Goal: Information Seeking & Learning: Learn about a topic

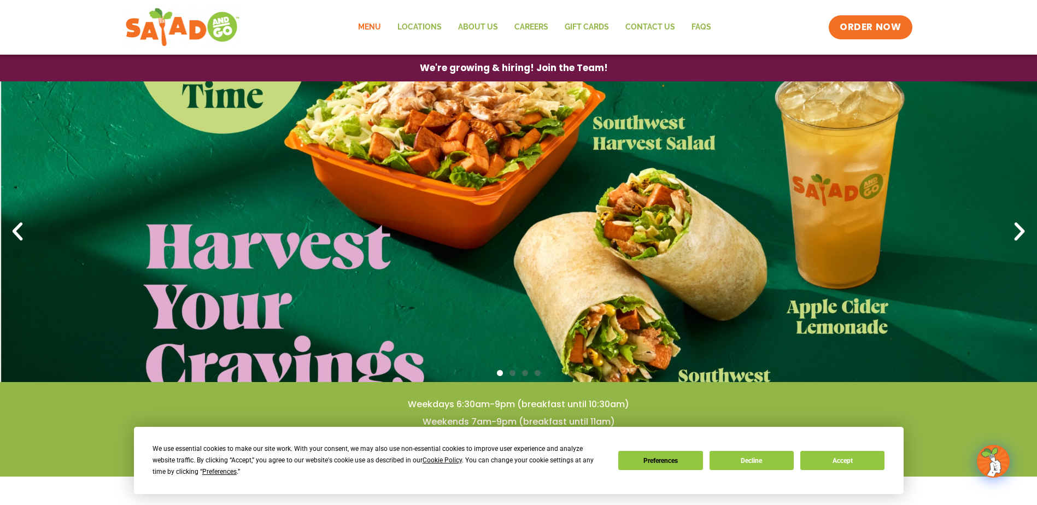
click at [381, 27] on link "Menu" at bounding box center [369, 27] width 39 height 25
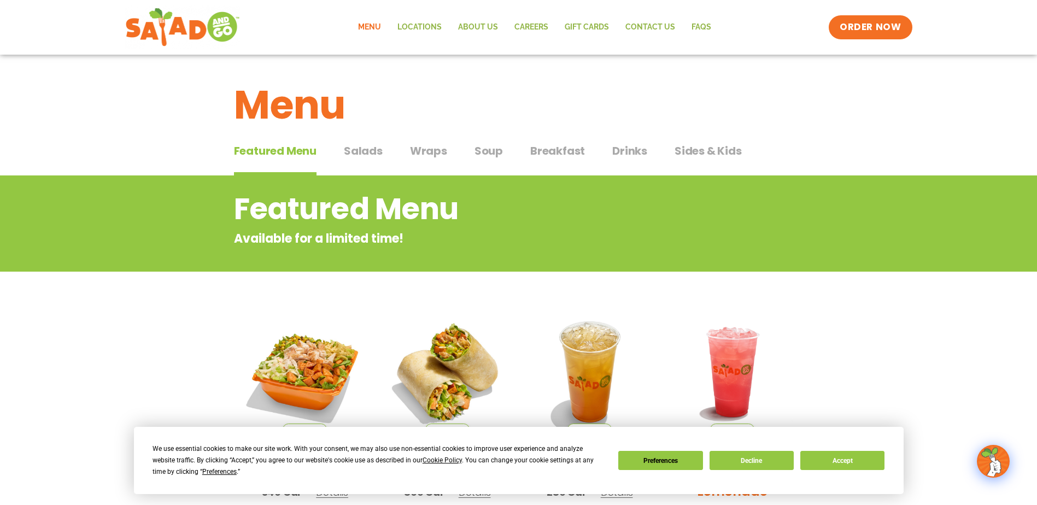
click at [369, 154] on span "Salads" at bounding box center [363, 151] width 39 height 16
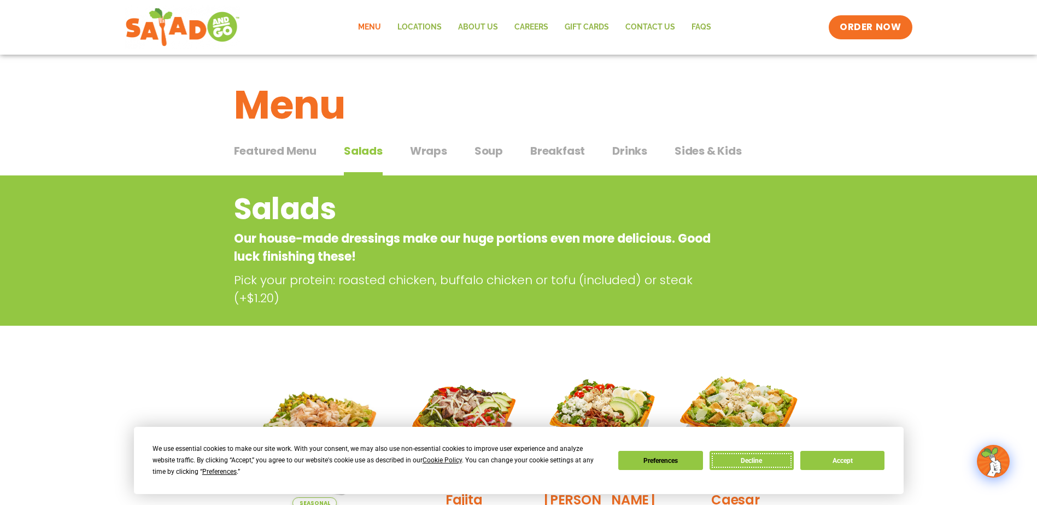
click at [749, 454] on button "Decline" at bounding box center [751, 460] width 84 height 19
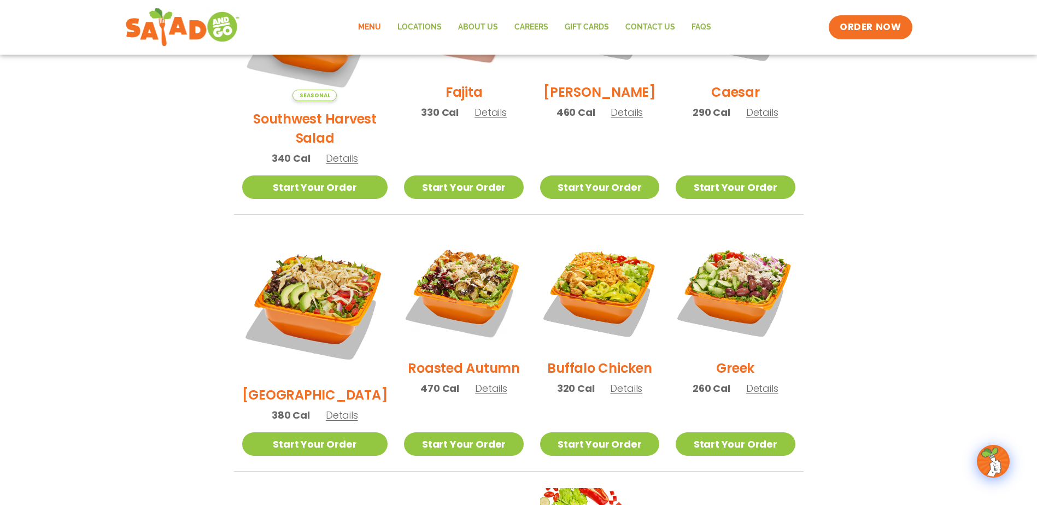
scroll to position [382, 0]
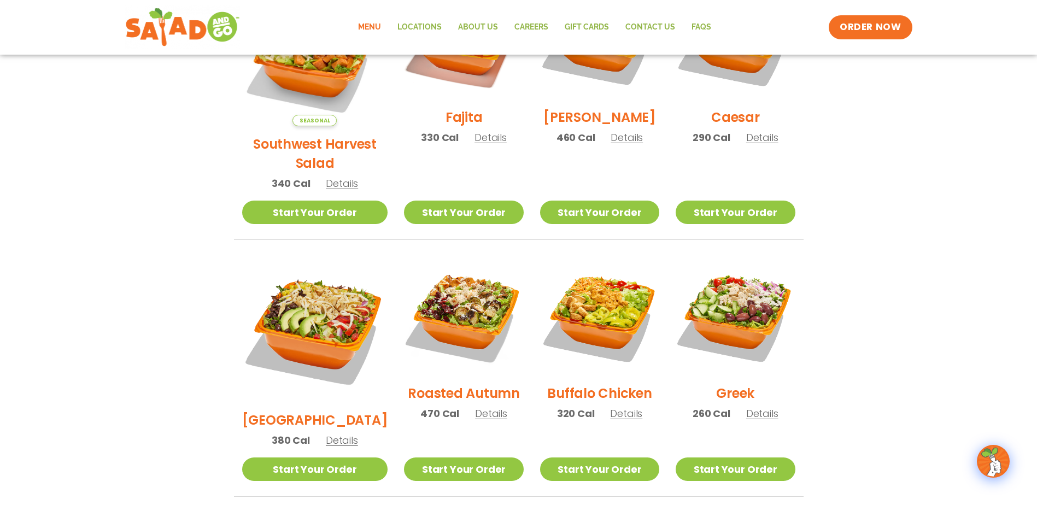
click at [937, 108] on section "Salads Our house-made dressings make our huge portions even more delicious. Goo…" at bounding box center [518, 273] width 1037 height 961
